Goal: Book appointment/travel/reservation

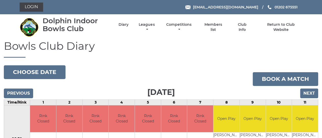
drag, startPoint x: 285, startPoint y: 90, endPoint x: 294, endPoint y: 89, distance: 9.3
click at [285, 90] on div "Previous Next" at bounding box center [161, 90] width 314 height 8
click at [302, 90] on input "Next" at bounding box center [309, 93] width 18 height 10
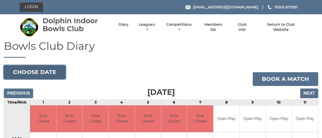
click at [48, 71] on button "Choose date" at bounding box center [35, 72] width 62 height 14
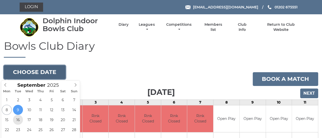
type input "[DATE]"
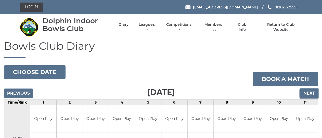
click at [308, 94] on input "Next" at bounding box center [309, 93] width 18 height 10
click at [308, 92] on input "Next" at bounding box center [309, 93] width 18 height 10
click at [310, 93] on input "Next" at bounding box center [309, 93] width 18 height 10
click at [312, 93] on input "Next" at bounding box center [309, 93] width 18 height 10
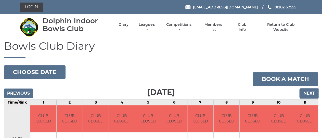
click at [303, 93] on input "Next" at bounding box center [309, 93] width 18 height 10
click at [309, 93] on input "Next" at bounding box center [309, 93] width 18 height 10
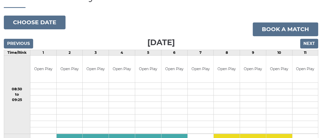
scroll to position [31, 0]
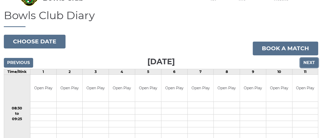
click at [308, 60] on input "Next" at bounding box center [309, 63] width 18 height 10
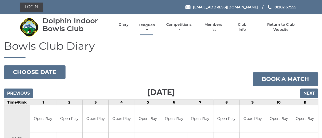
click at [149, 24] on link "Leagues" at bounding box center [146, 28] width 18 height 10
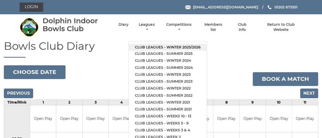
click at [158, 47] on link "Club leagues - Winter 2025/2026" at bounding box center [168, 47] width 78 height 7
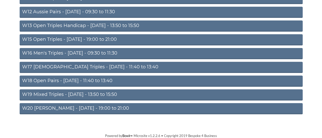
scroll to position [201, 0]
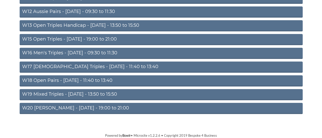
click at [111, 108] on link "W20 [PERSON_NAME] - [DATE] - 19:00 to 21:00" at bounding box center [161, 108] width 283 height 11
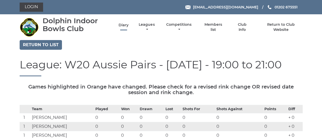
click at [122, 24] on link "Diary" at bounding box center [123, 25] width 10 height 5
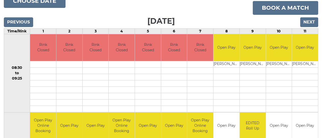
scroll to position [71, 0]
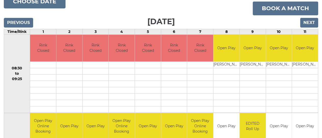
click at [230, 66] on td "Brendan SULLIVAN" at bounding box center [226, 64] width 26 height 6
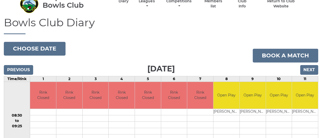
scroll to position [0, 0]
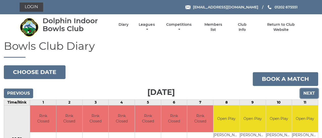
click at [310, 94] on input "Next" at bounding box center [309, 93] width 18 height 10
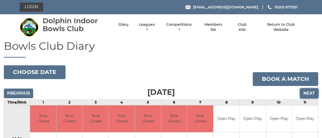
click at [307, 93] on input "Next" at bounding box center [309, 93] width 18 height 10
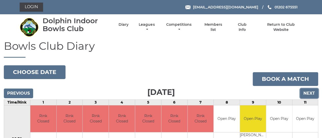
click at [306, 94] on input "Next" at bounding box center [309, 93] width 18 height 10
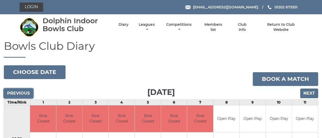
click at [16, 93] on input "Previous" at bounding box center [18, 93] width 29 height 10
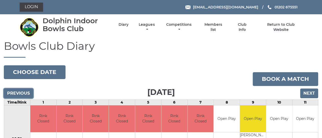
click at [16, 93] on input "Previous" at bounding box center [18, 93] width 29 height 10
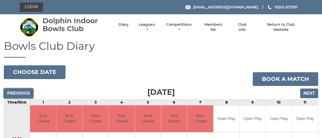
click at [16, 93] on input "Previous" at bounding box center [18, 93] width 29 height 10
